Goal: Information Seeking & Learning: Learn about a topic

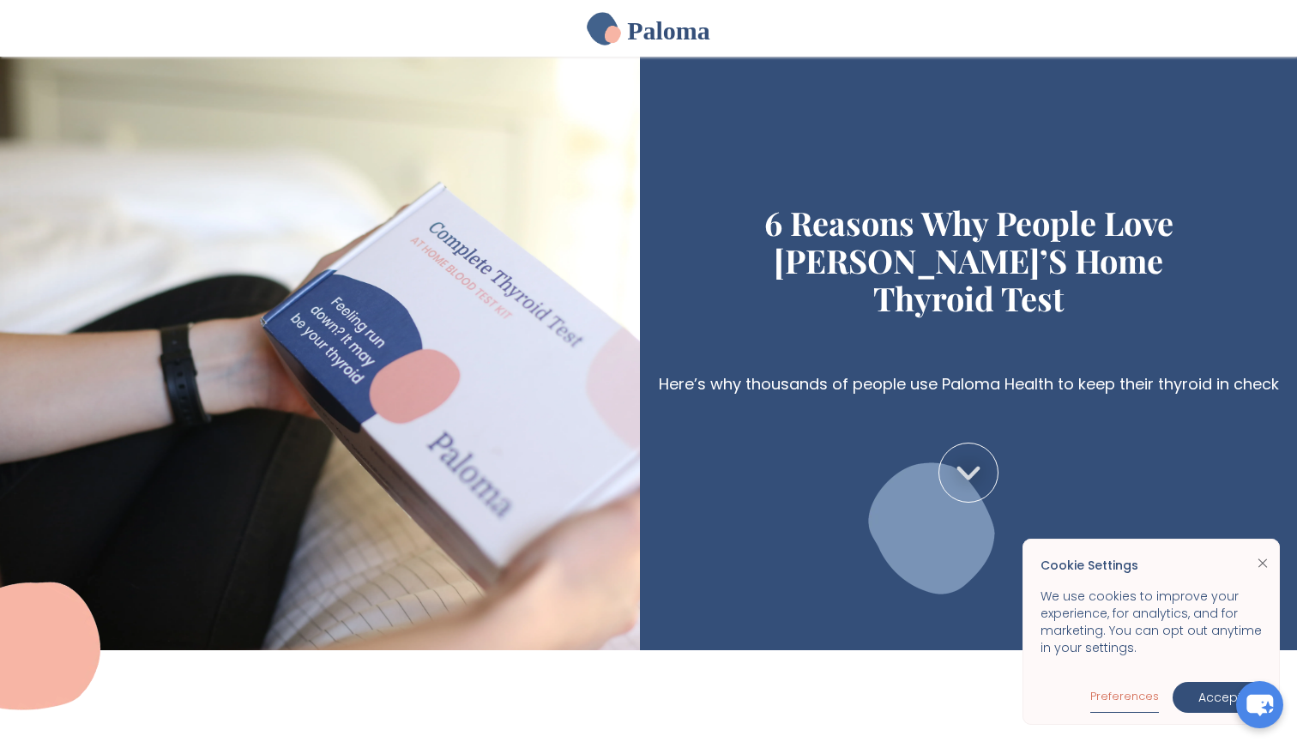
click at [1125, 697] on link "Preferences" at bounding box center [1125, 697] width 69 height 32
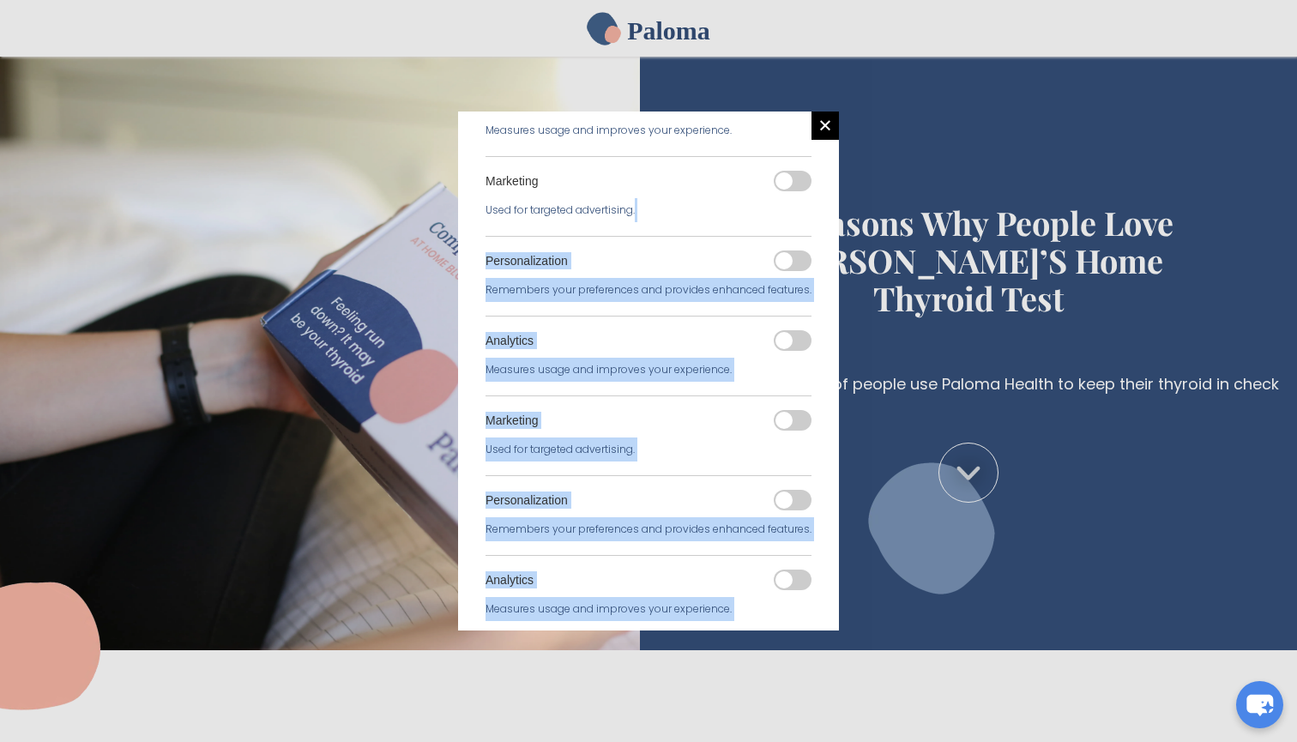
scroll to position [583, 0]
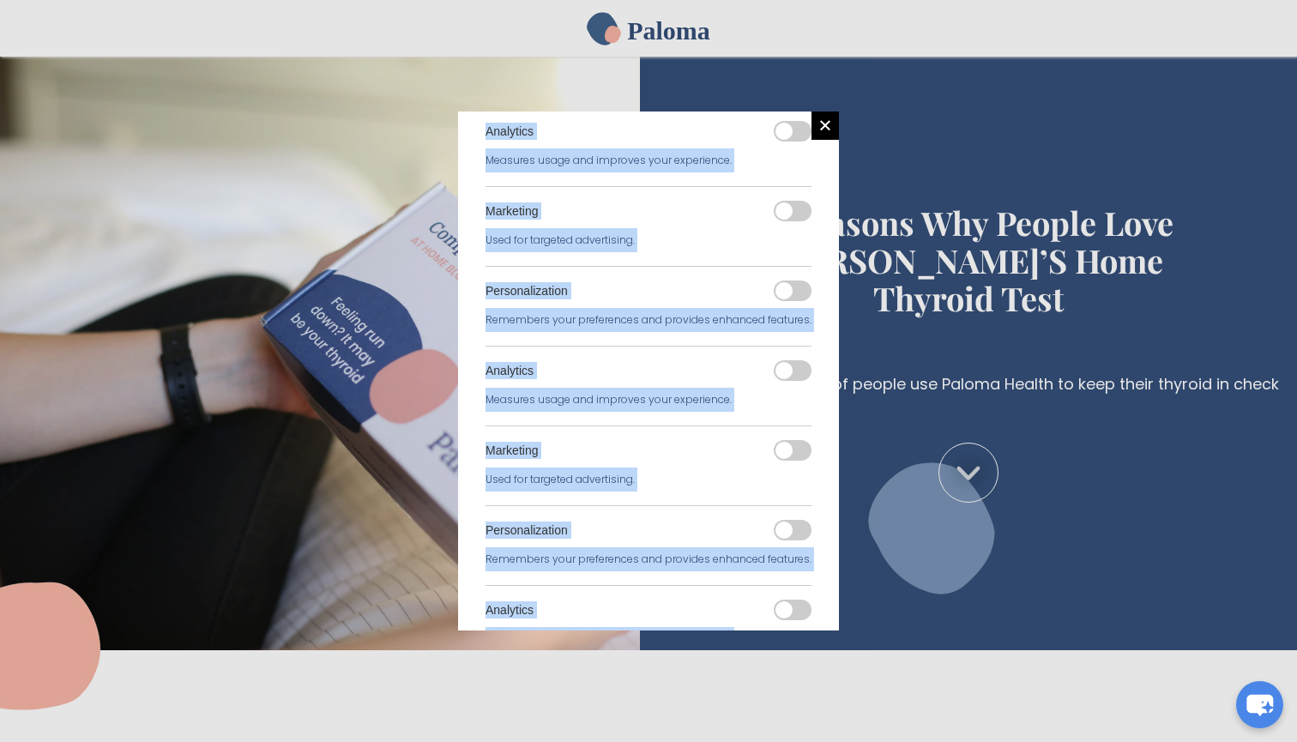
drag, startPoint x: 698, startPoint y: 554, endPoint x: 698, endPoint y: 704, distance: 149.3
click at [698, 705] on div "Manage Consent Preferences by Category Essentials Always active Necessary for t…" at bounding box center [648, 371] width 1297 height 742
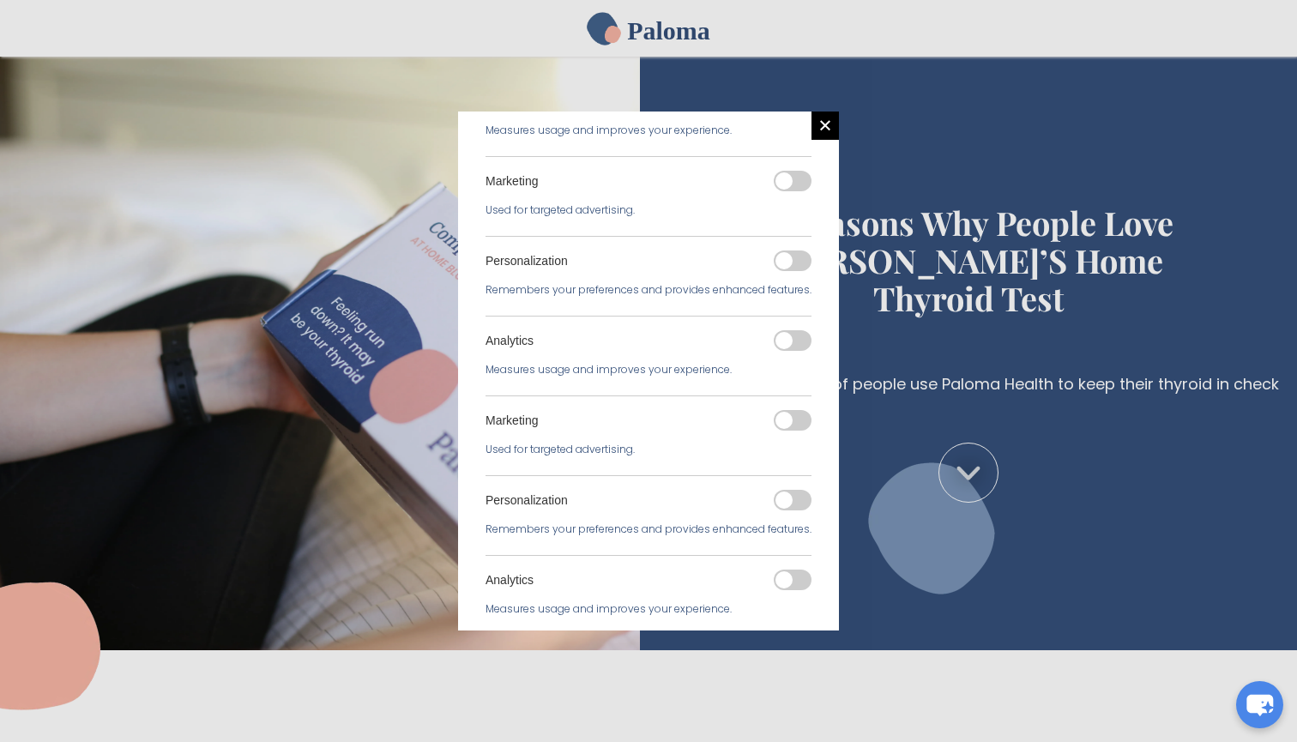
drag, startPoint x: 838, startPoint y: 468, endPoint x: 836, endPoint y: 596, distance: 127.9
click at [837, 596] on div "Manage Consent Preferences by Category Essentials Always active Necessary for t…" at bounding box center [648, 372] width 381 height 520
click at [822, 134] on div at bounding box center [825, 126] width 27 height 28
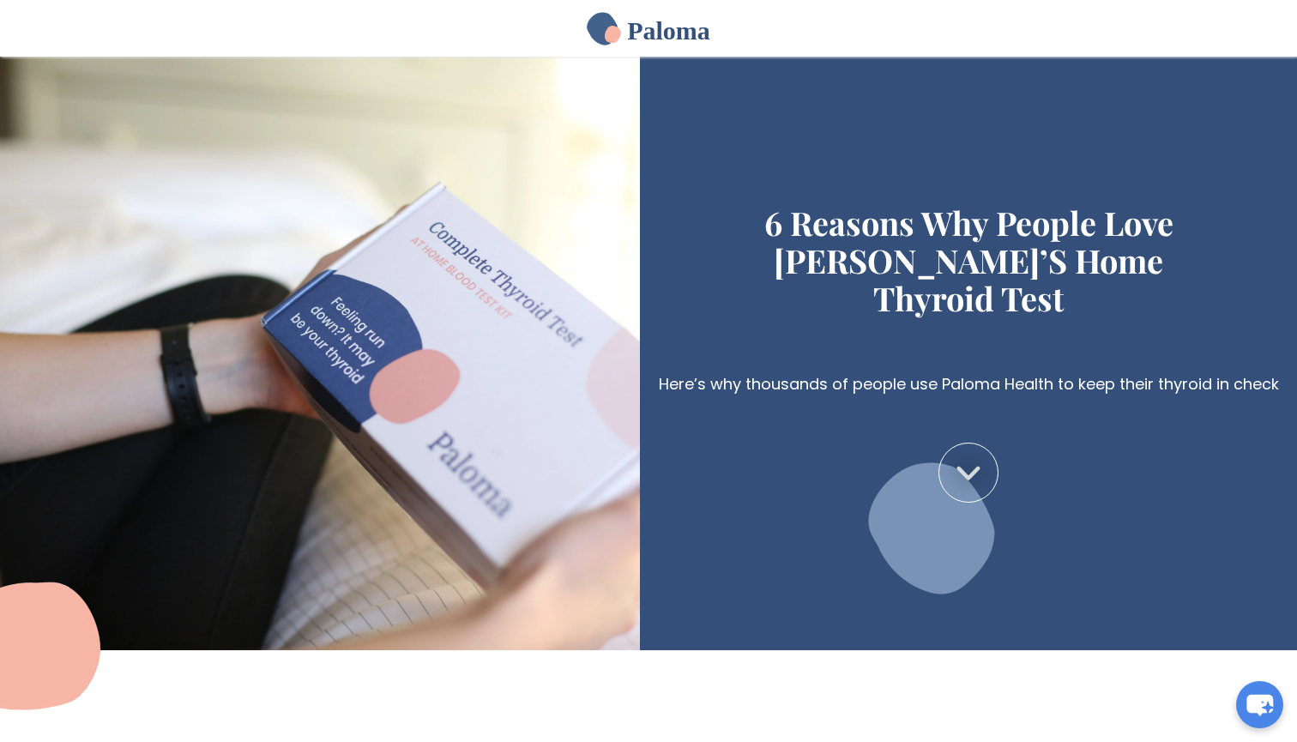
click at [964, 446] on link at bounding box center [969, 473] width 60 height 60
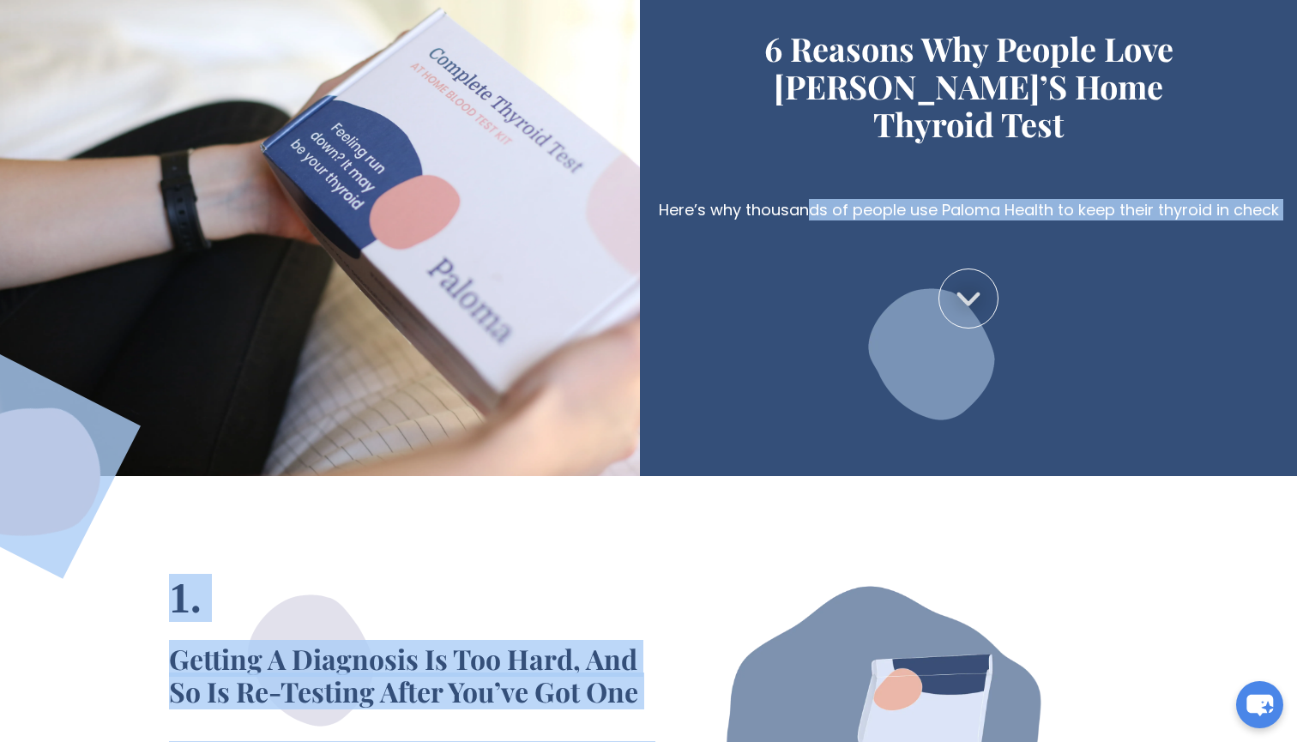
drag, startPoint x: 807, startPoint y: 405, endPoint x: 804, endPoint y: 737, distance: 332.1
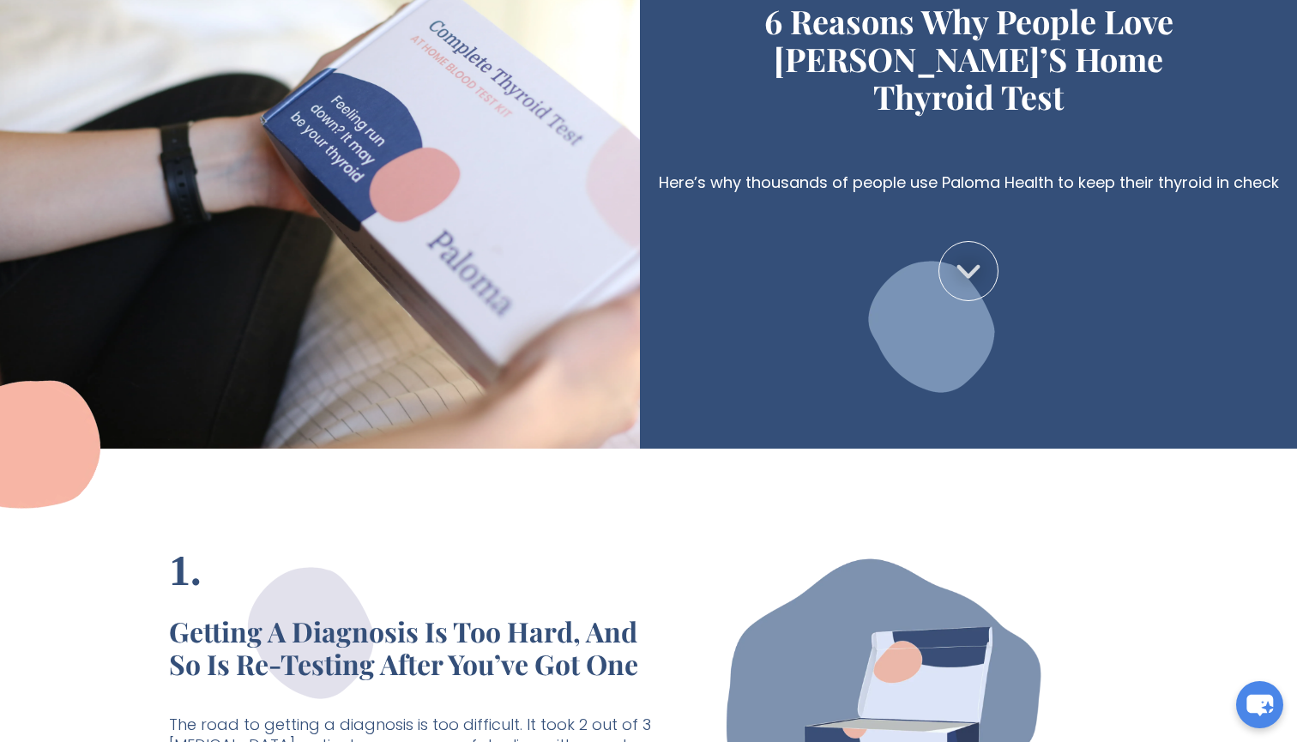
click at [714, 572] on div at bounding box center [930, 709] width 465 height 367
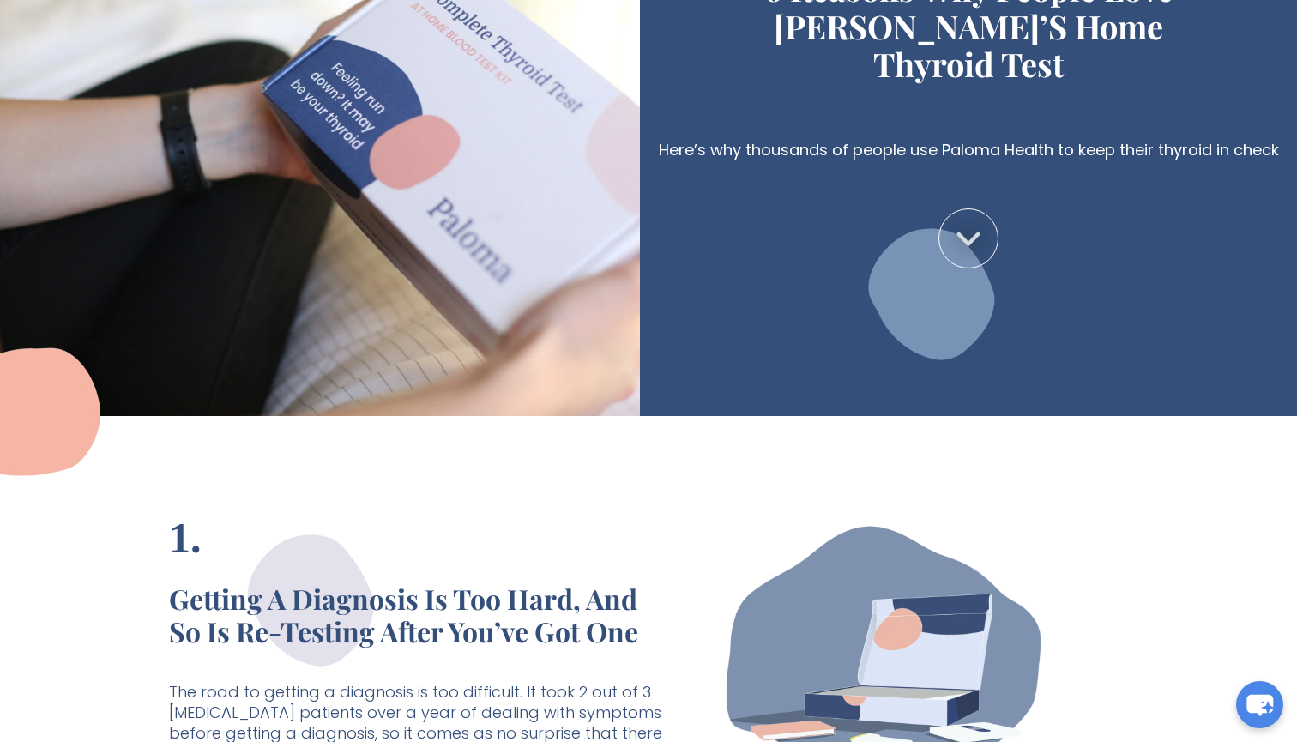
scroll to position [281, 0]
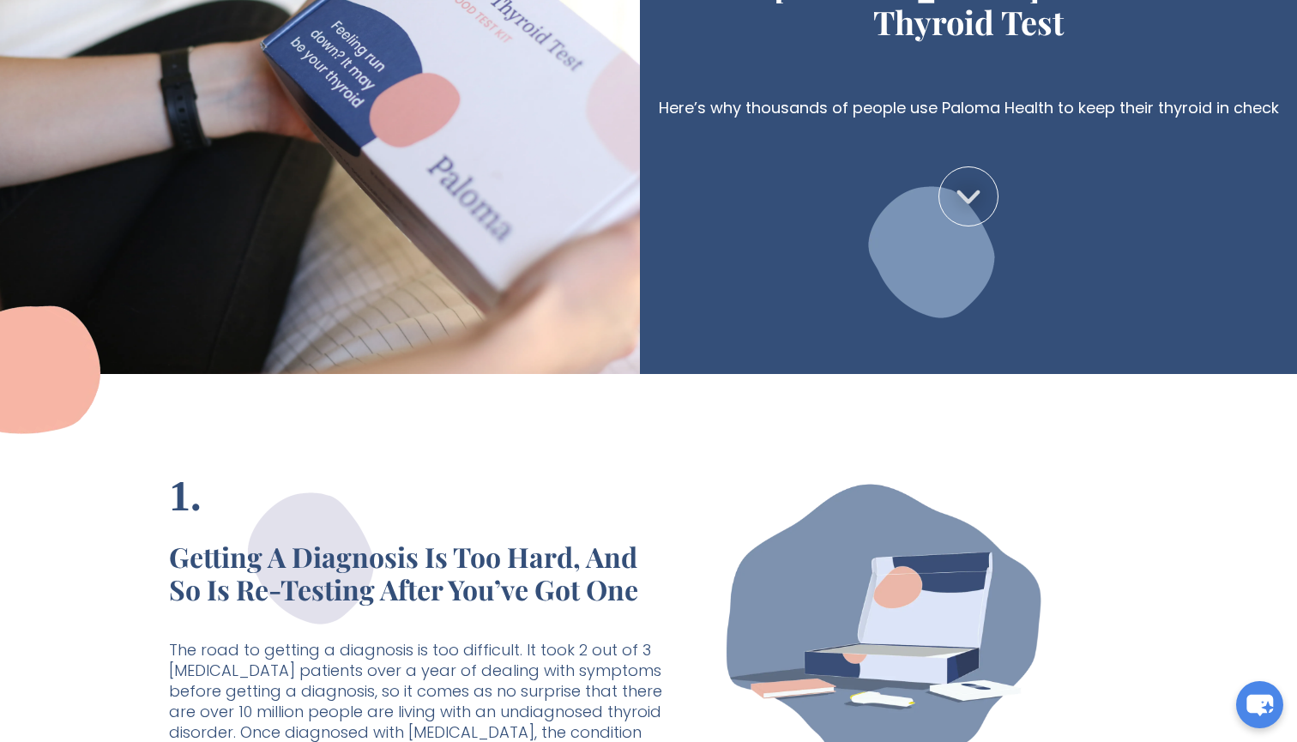
drag, startPoint x: 1097, startPoint y: 528, endPoint x: 1091, endPoint y: 738, distance: 210.3
click at [1091, 740] on div at bounding box center [930, 634] width 465 height 367
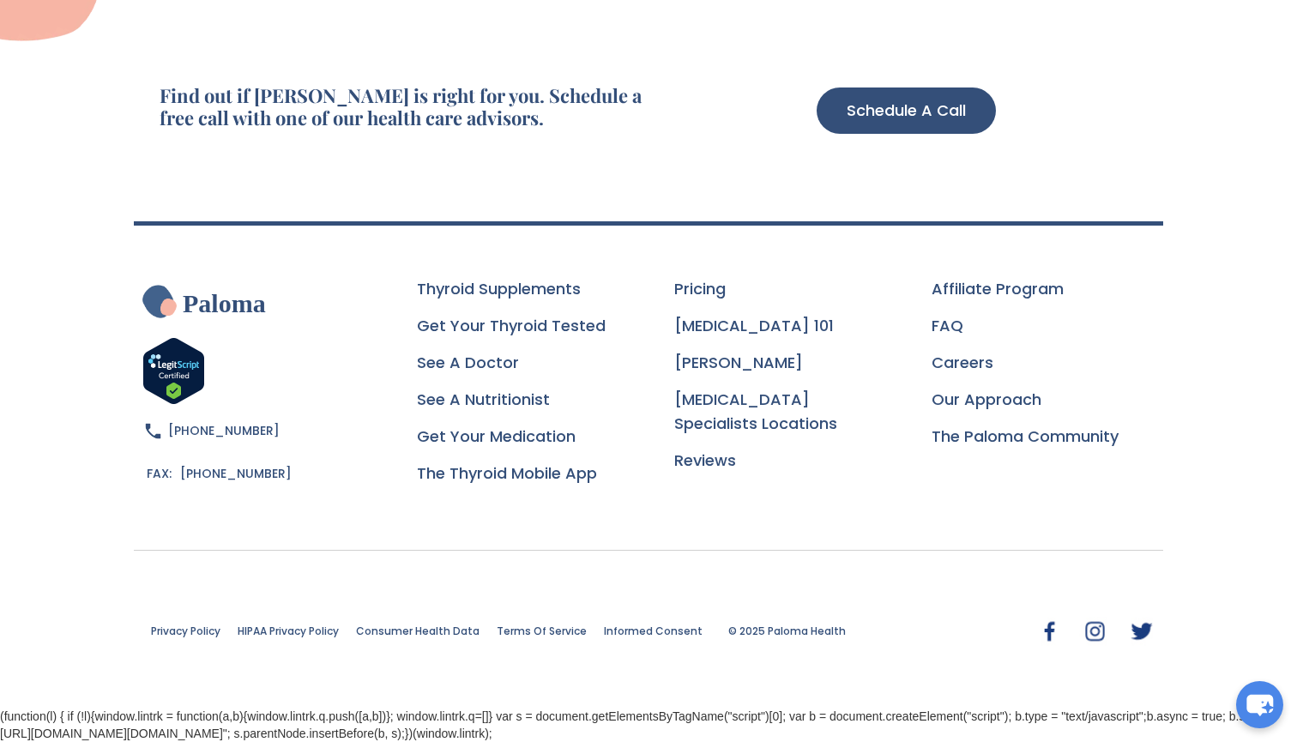
scroll to position [123, 0]
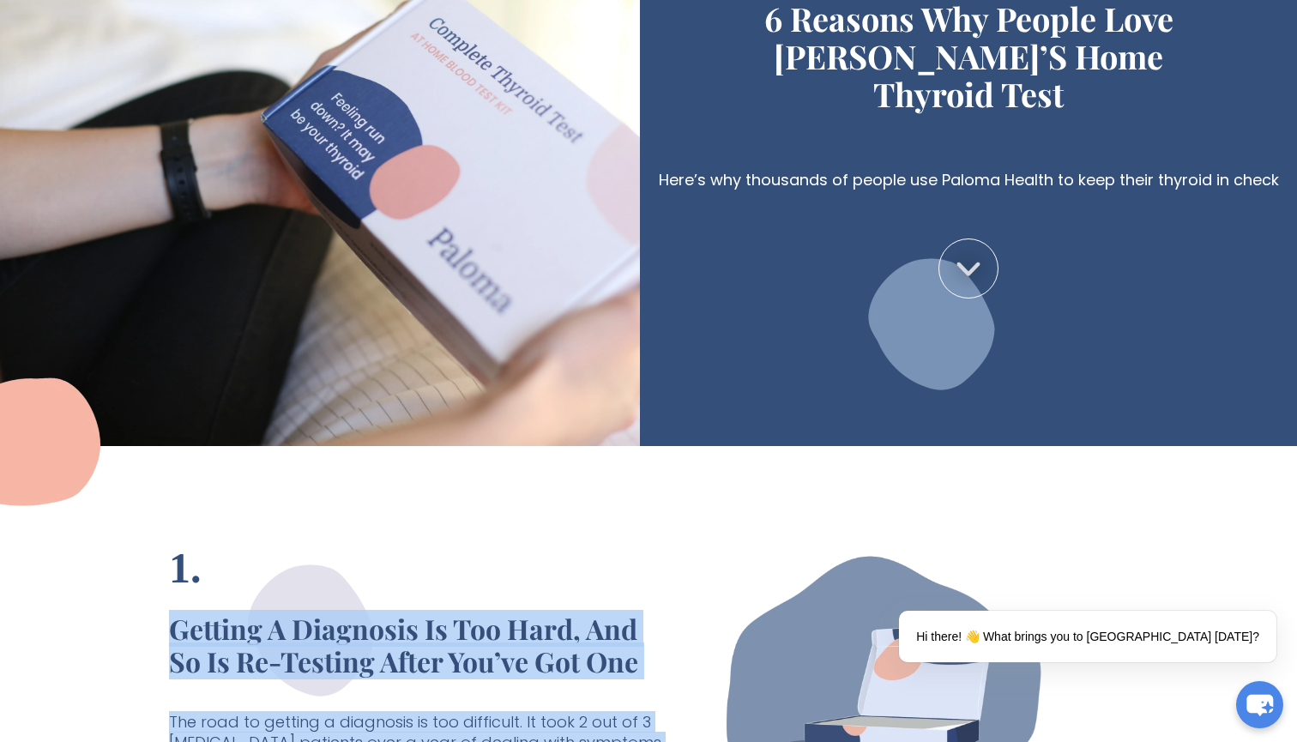
drag, startPoint x: 777, startPoint y: 651, endPoint x: 772, endPoint y: 740, distance: 88.5
click at [773, 740] on div "1. Getting a diagnosis is too hard, and so is re-testing after you’ve got one T…" at bounding box center [648, 707] width 1297 height 522
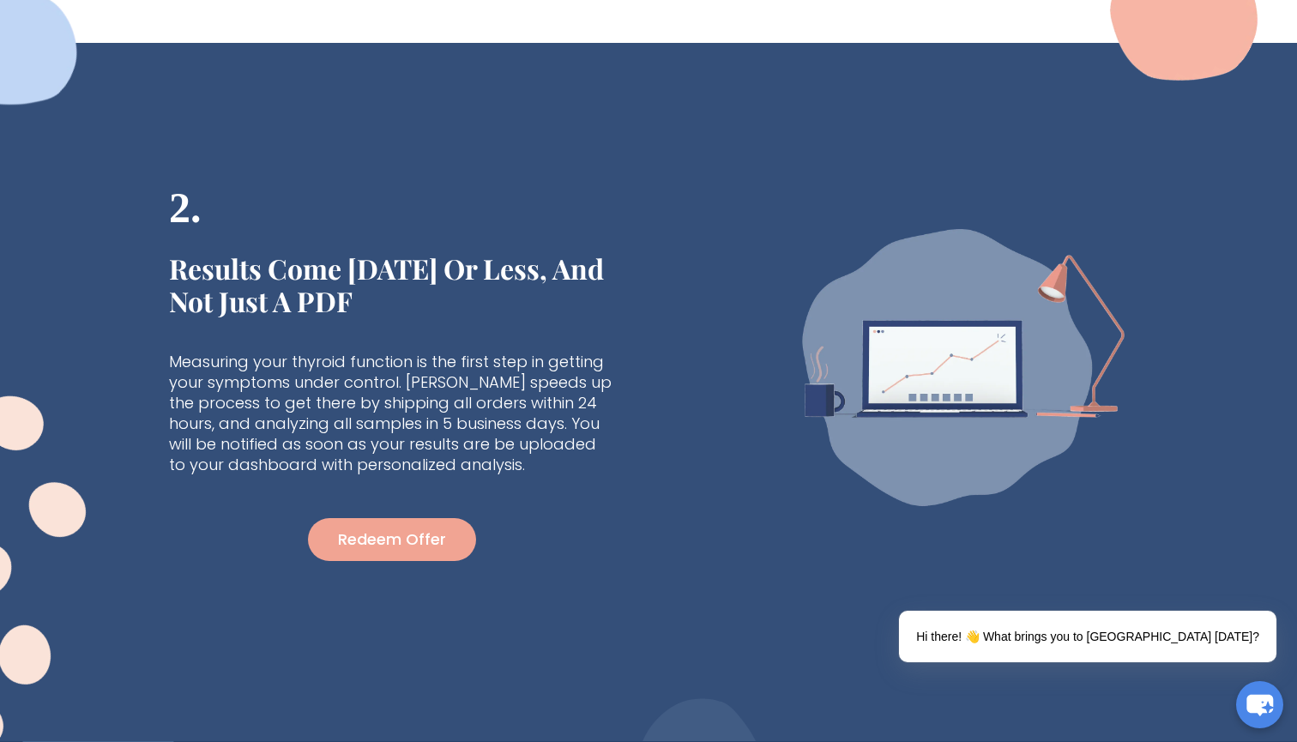
scroll to position [396, 0]
